Goal: Obtain resource: Download file/media

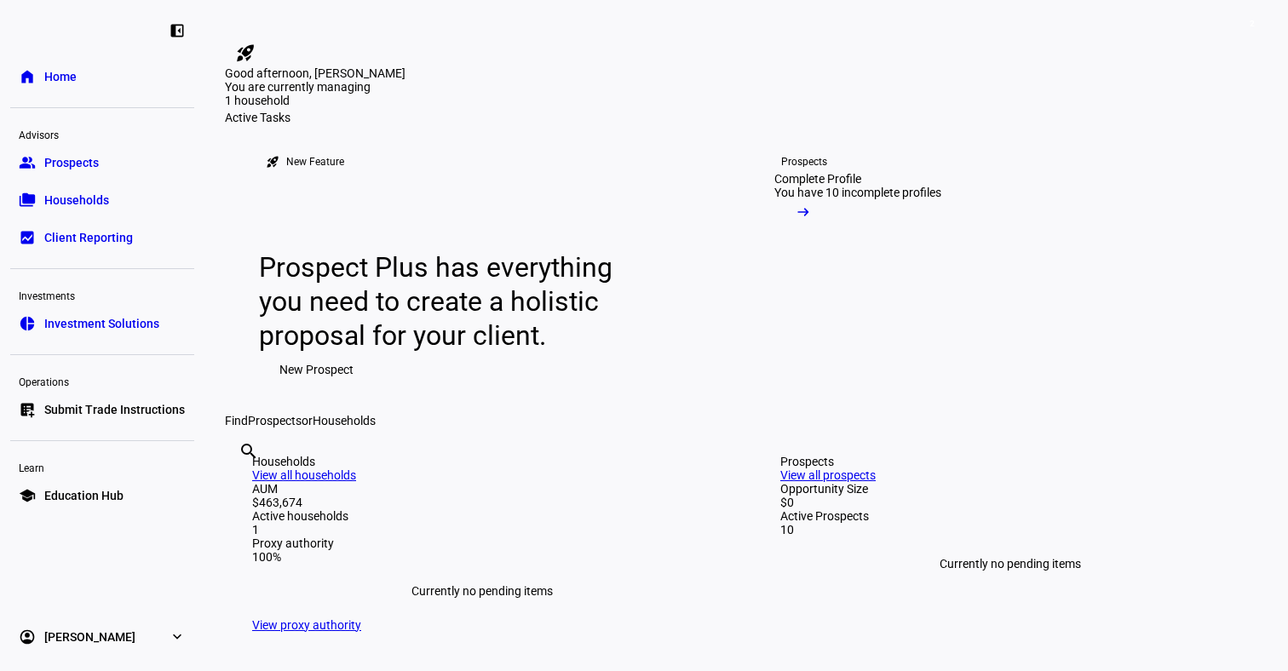
click at [55, 170] on span "Prospects" at bounding box center [71, 162] width 55 height 17
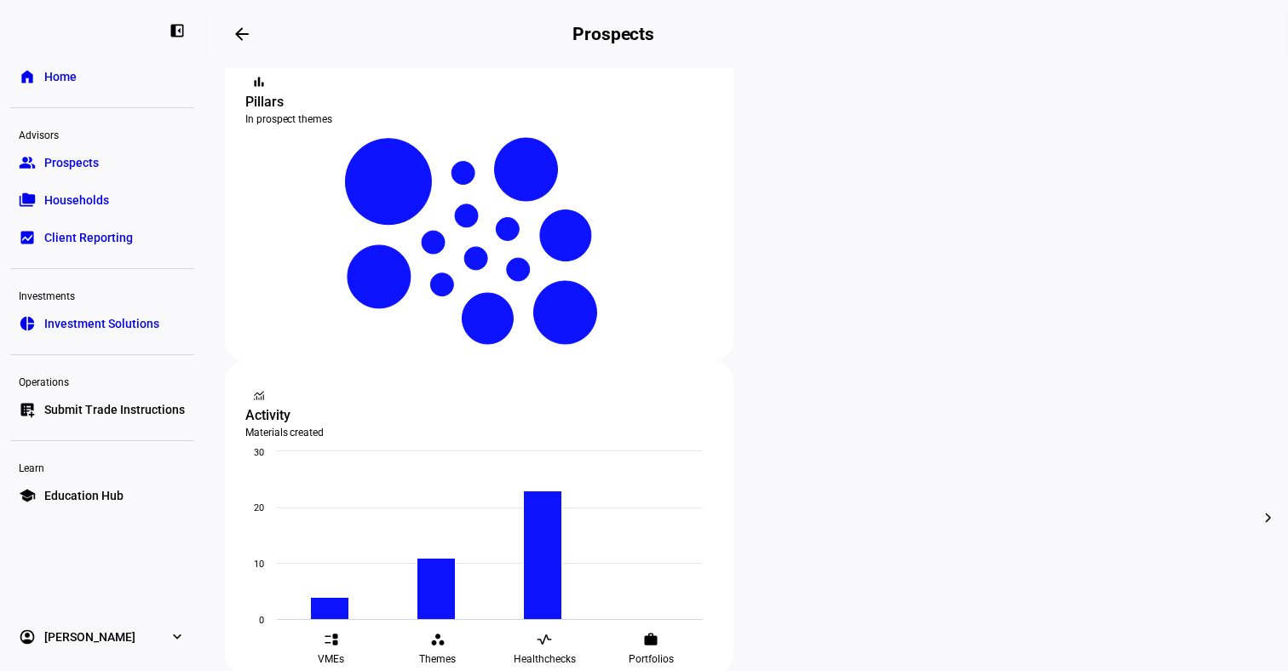
scroll to position [421, 0]
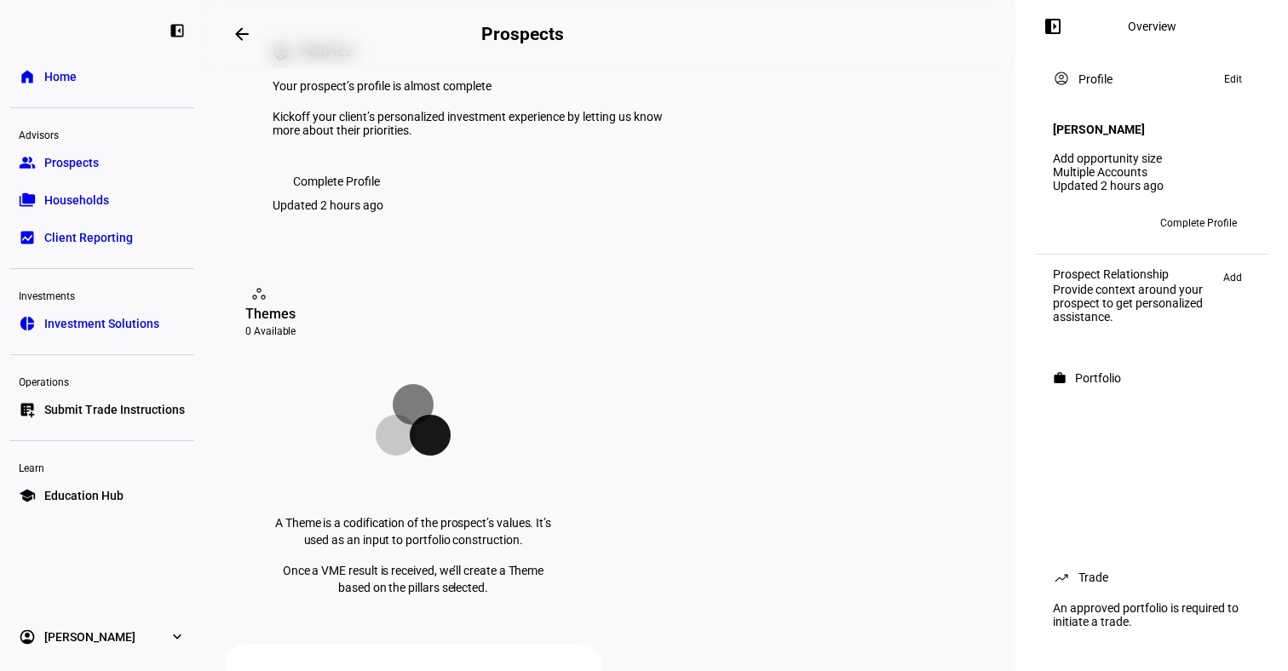
scroll to position [152, 0]
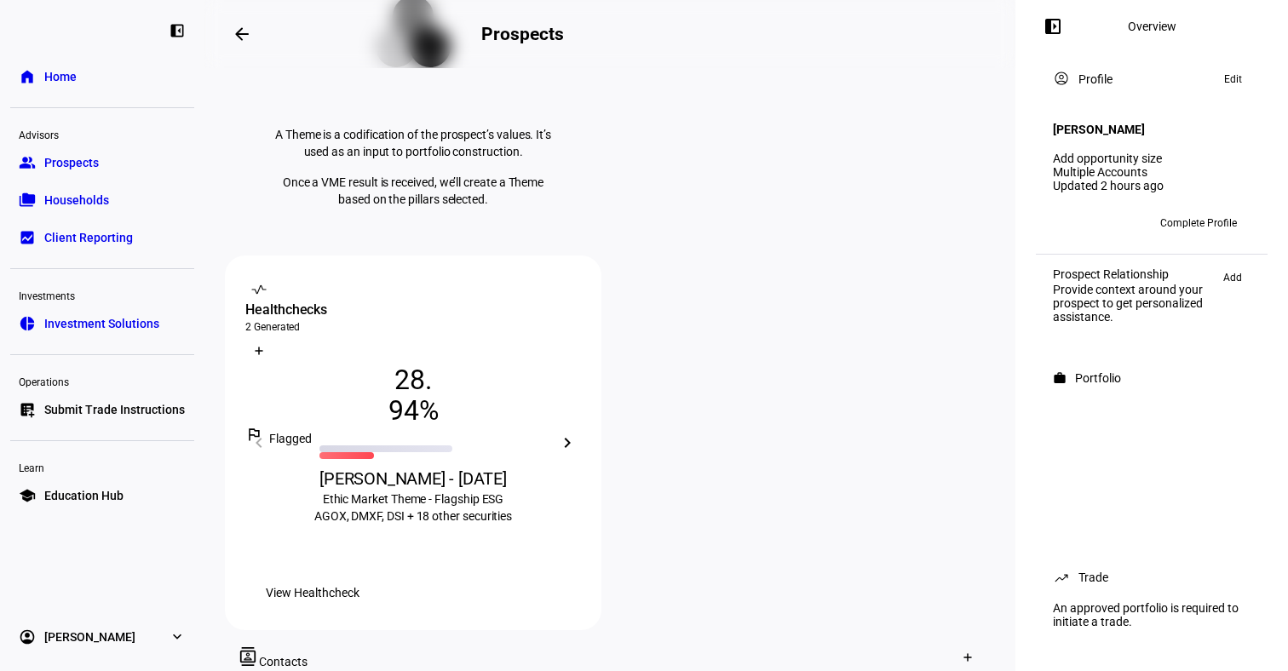
scroll to position [463, 0]
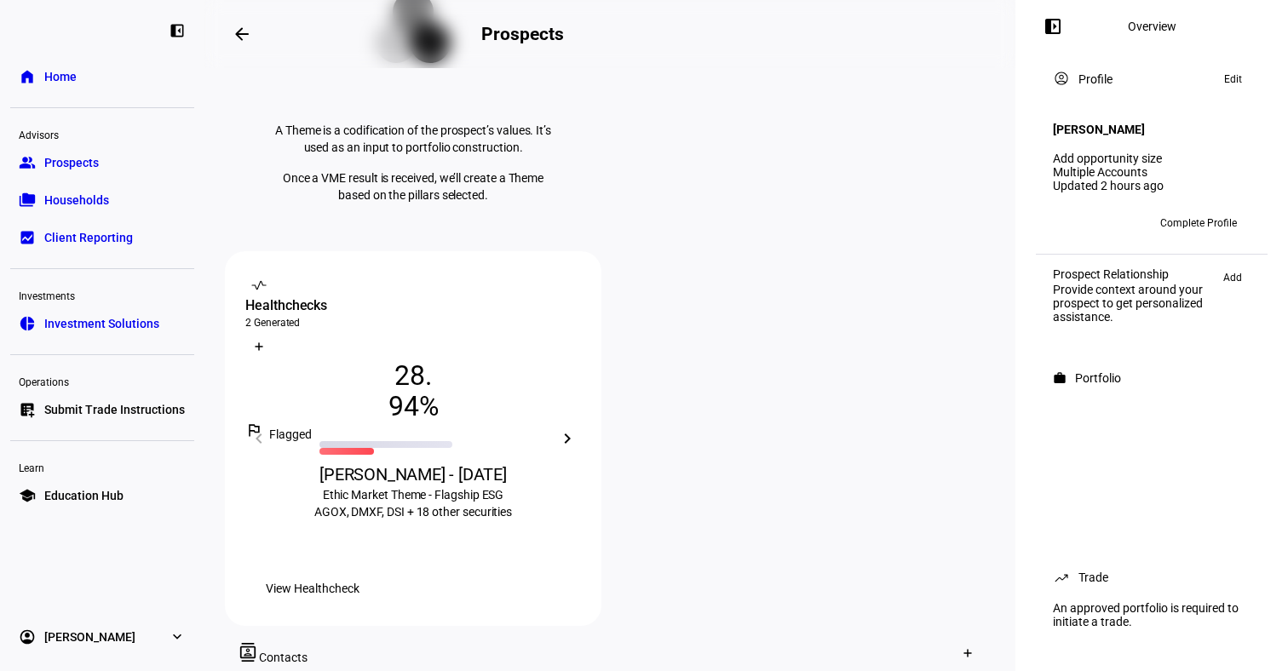
click at [577, 428] on mat-icon "chevron_right" at bounding box center [567, 438] width 20 height 20
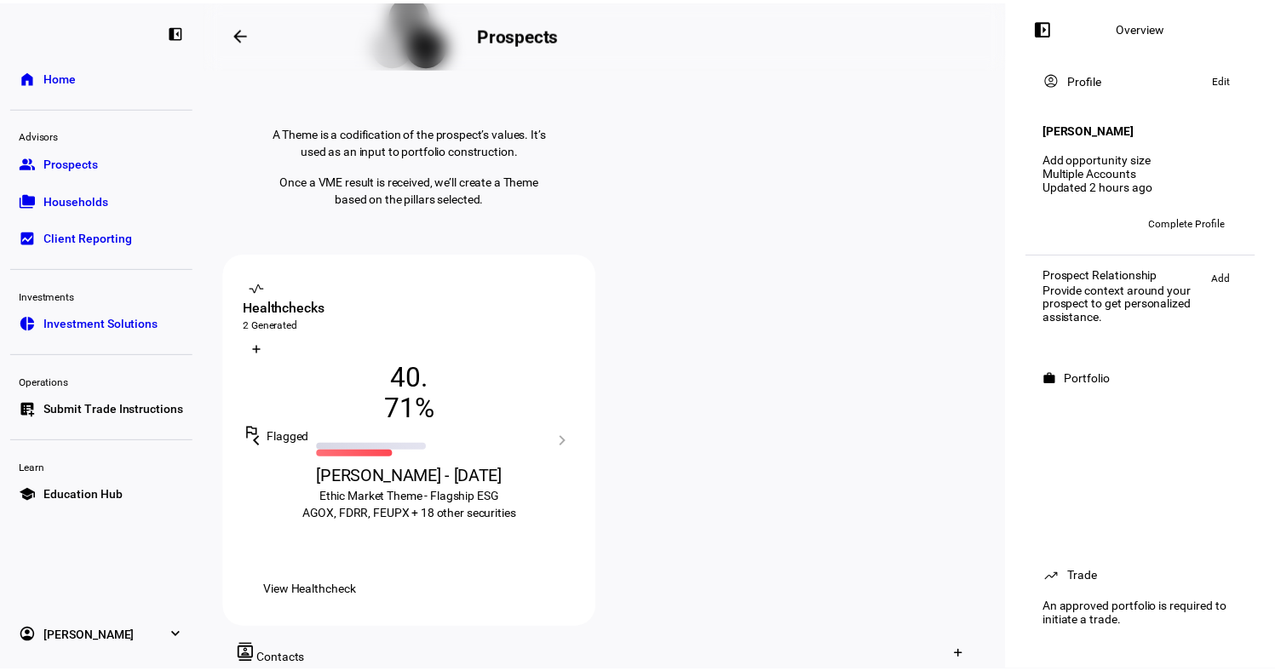
scroll to position [460, 0]
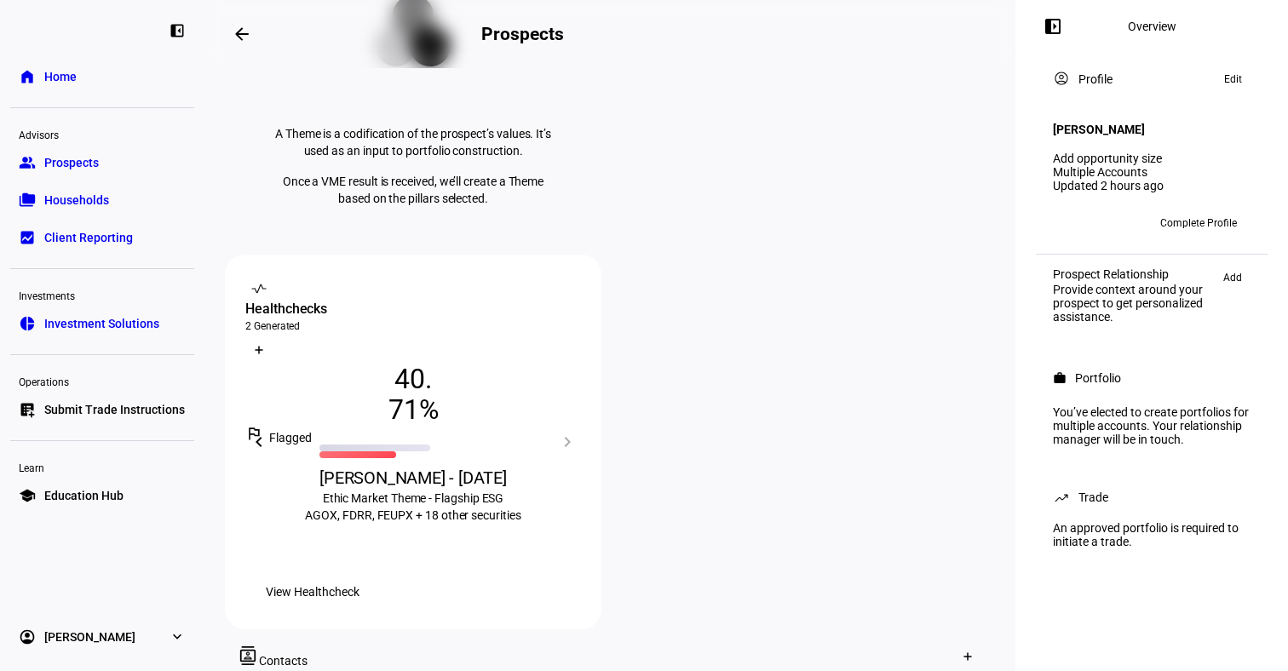
click at [269, 432] on mat-icon "chevron_left" at bounding box center [259, 442] width 20 height 20
click at [359, 575] on span "View Healthcheck" at bounding box center [313, 592] width 94 height 34
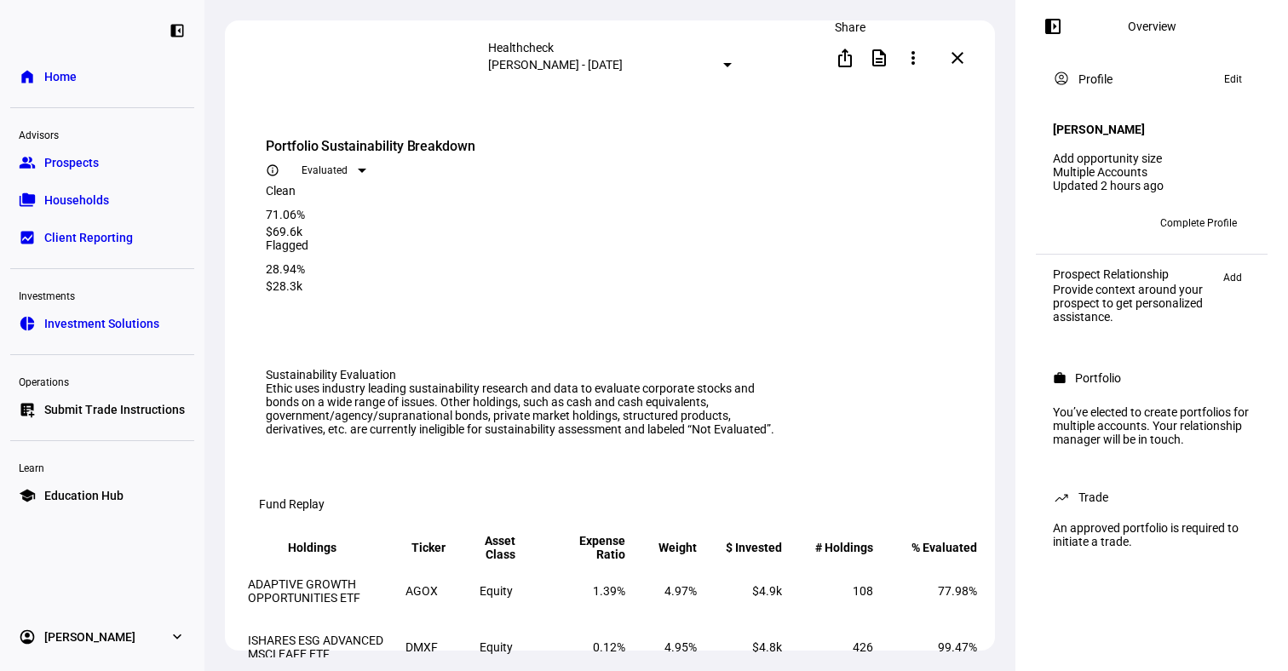
click at [860, 57] on span at bounding box center [845, 57] width 41 height 41
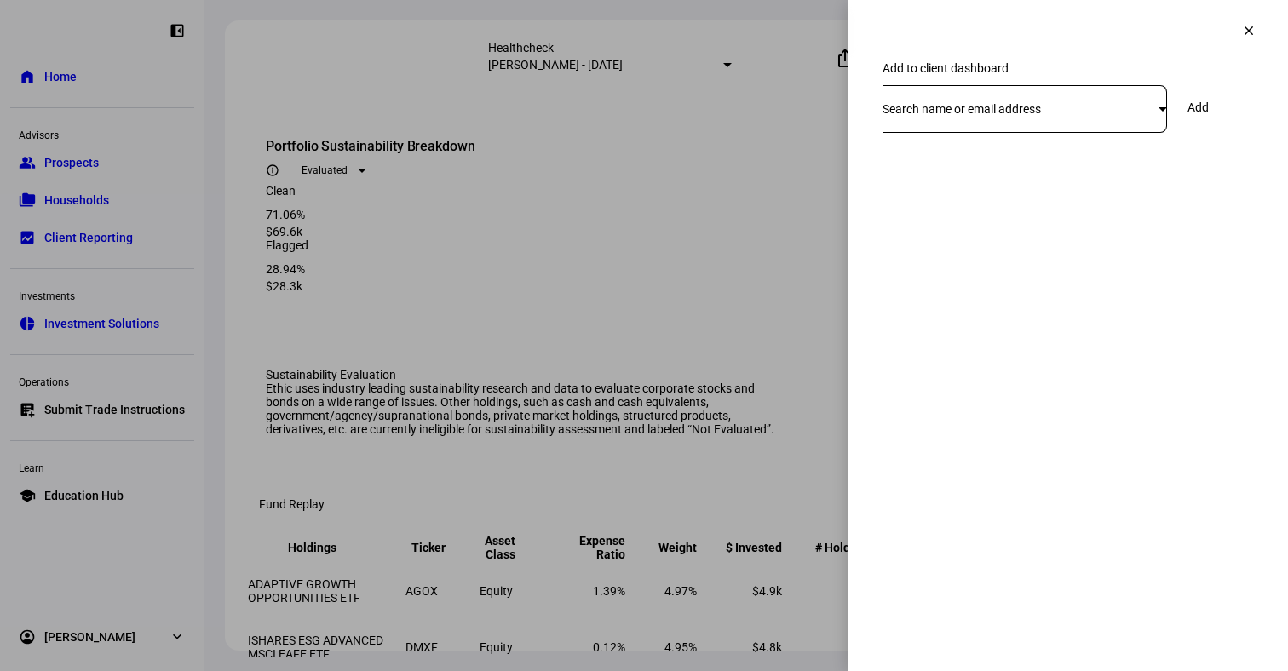
click at [939, 133] on div "Search name or email address" at bounding box center [1024, 109] width 284 height 48
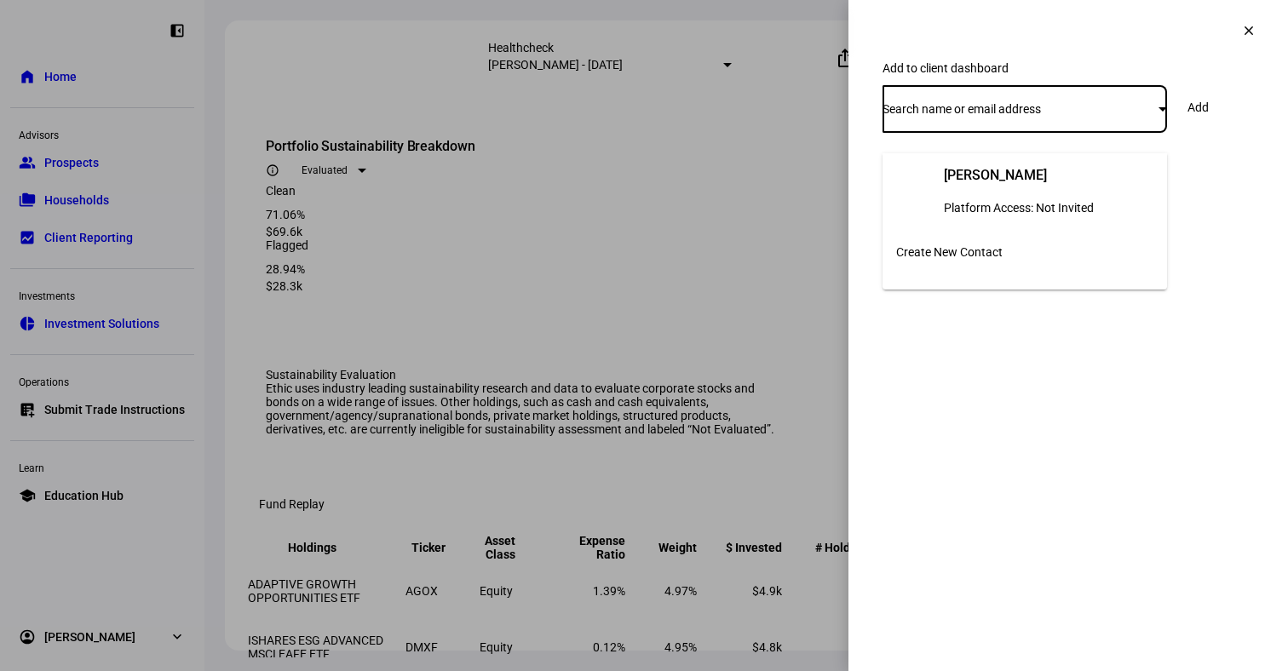
click at [1249, 32] on div at bounding box center [644, 335] width 1288 height 671
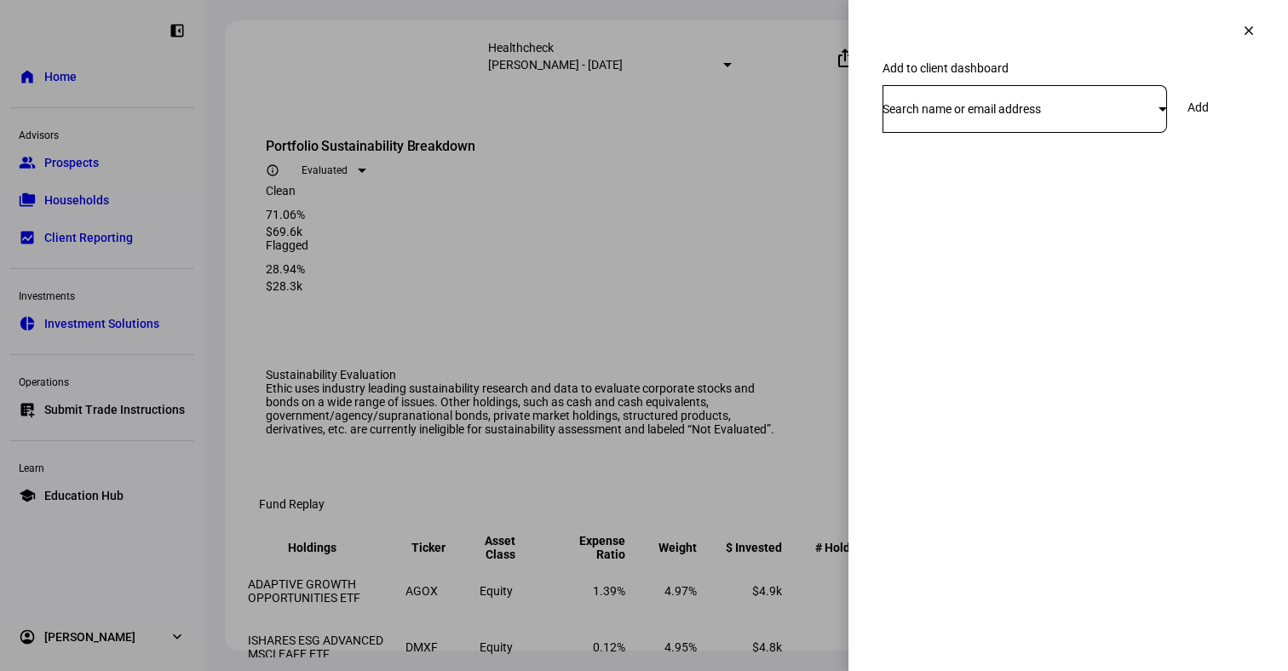
click at [1249, 32] on mat-icon "clear" at bounding box center [1248, 30] width 15 height 15
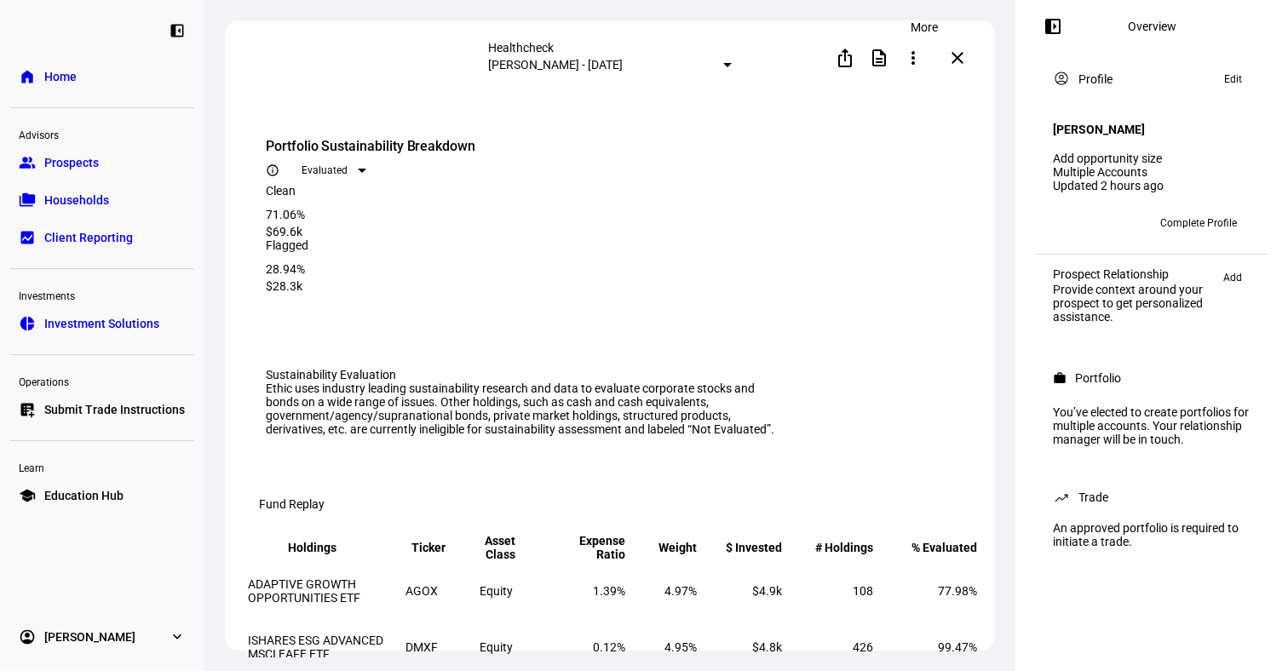
click at [923, 61] on mat-icon "more_vert" at bounding box center [913, 58] width 20 height 20
click at [892, 57] on div at bounding box center [644, 335] width 1288 height 671
click at [889, 61] on mat-icon "description" at bounding box center [879, 58] width 20 height 20
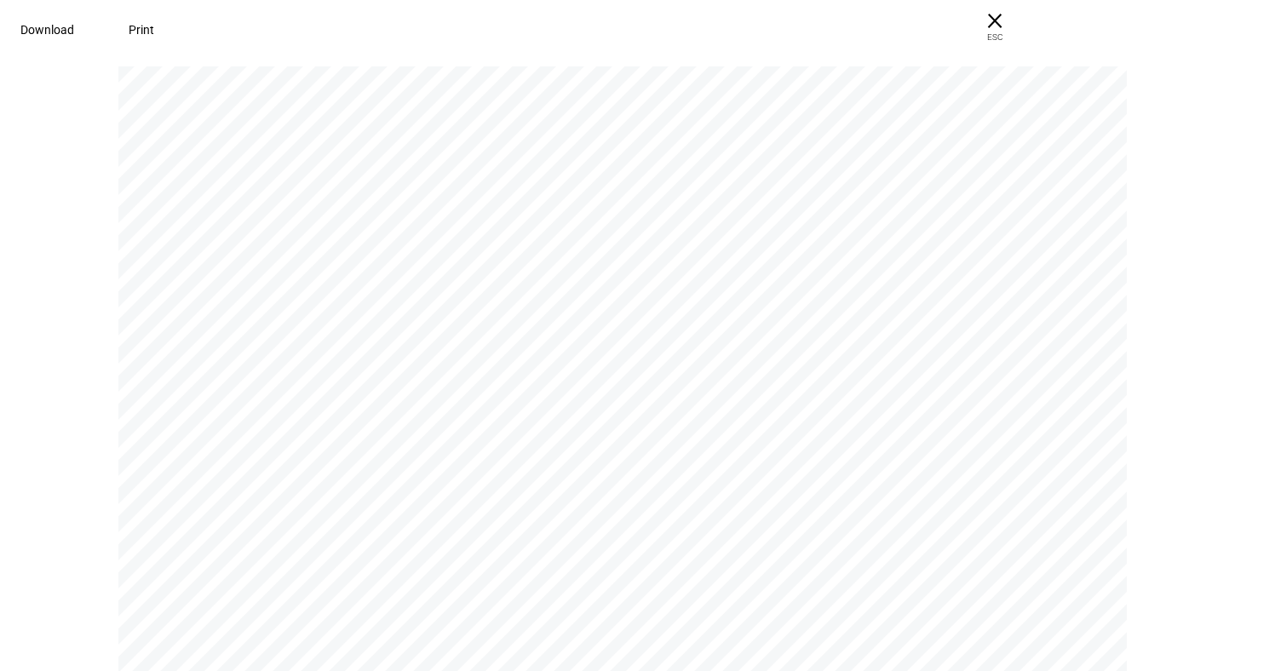
click at [154, 32] on span "Print" at bounding box center [142, 30] width 26 height 14
click at [74, 26] on span "Download" at bounding box center [47, 30] width 54 height 14
click at [930, 144] on span "Flagged" at bounding box center [947, 137] width 70 height 20
